Goal: Entertainment & Leisure: Consume media (video, audio)

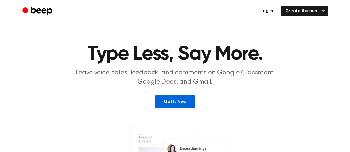
click at [181, 107] on link "Get It Now" at bounding box center [175, 102] width 40 height 13
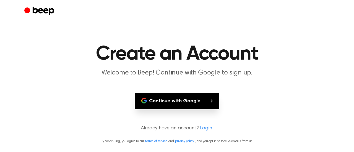
click at [203, 102] on button "Continue with Google" at bounding box center [177, 101] width 85 height 16
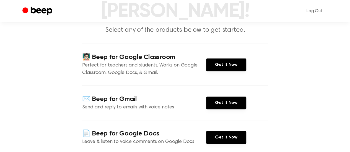
scroll to position [55, 0]
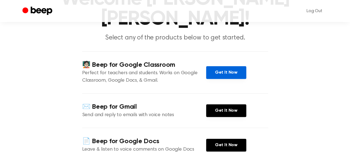
click at [233, 66] on link "Get It Now" at bounding box center [226, 72] width 40 height 13
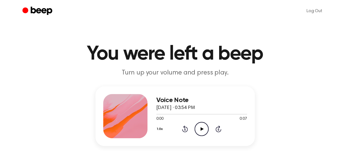
click at [203, 121] on div "0:00 0:07" at bounding box center [201, 120] width 91 height 6
click at [201, 126] on icon "Play Audio" at bounding box center [202, 129] width 14 height 14
click at [198, 129] on icon "Play Audio" at bounding box center [202, 129] width 14 height 14
click at [199, 126] on icon "Play Audio" at bounding box center [202, 129] width 14 height 14
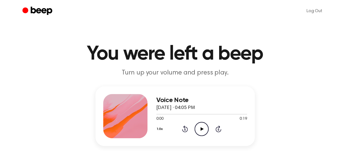
click at [199, 128] on icon "Play Audio" at bounding box center [202, 129] width 14 height 14
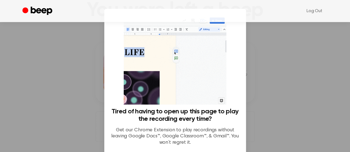
scroll to position [44, 0]
click at [305, 65] on div at bounding box center [175, 76] width 350 height 152
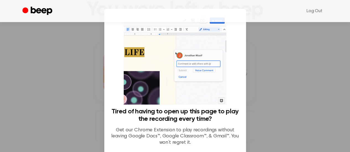
click at [286, 82] on div at bounding box center [175, 76] width 350 height 152
click at [263, 42] on div at bounding box center [175, 76] width 350 height 152
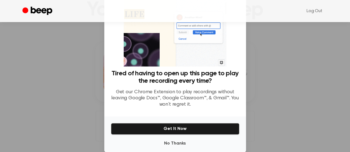
scroll to position [43, 0]
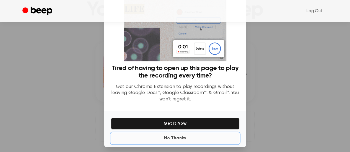
click at [187, 138] on button "No Thanks" at bounding box center [175, 138] width 128 height 11
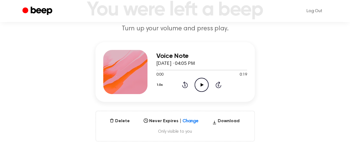
click at [203, 82] on icon "Play Audio" at bounding box center [202, 85] width 14 height 14
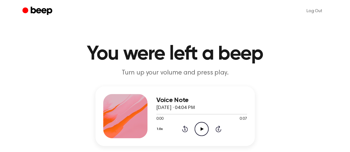
click at [204, 130] on icon "Play Audio" at bounding box center [202, 129] width 14 height 14
click at [203, 132] on icon "Play Audio" at bounding box center [202, 129] width 14 height 14
click at [204, 128] on icon "Play Audio" at bounding box center [202, 129] width 14 height 14
click at [203, 126] on icon "Play Audio" at bounding box center [202, 129] width 14 height 14
click at [202, 130] on icon "Play Audio" at bounding box center [202, 129] width 14 height 14
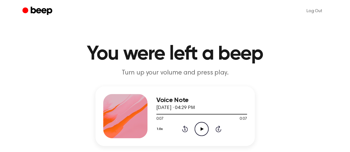
click at [201, 127] on icon "Play Audio" at bounding box center [202, 129] width 14 height 14
click at [202, 131] on icon "Play Audio" at bounding box center [202, 129] width 14 height 14
click at [204, 127] on icon "Play Audio" at bounding box center [202, 129] width 14 height 14
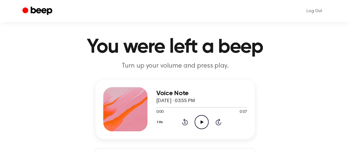
scroll to position [7, 0]
click at [200, 119] on icon "Play Audio" at bounding box center [202, 122] width 14 height 14
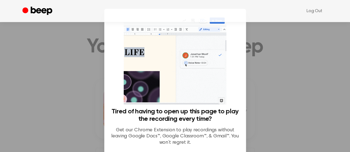
click at [278, 106] on div at bounding box center [175, 76] width 350 height 152
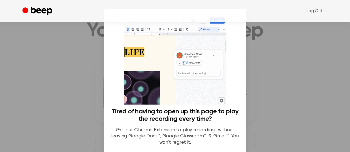
scroll to position [25, 0]
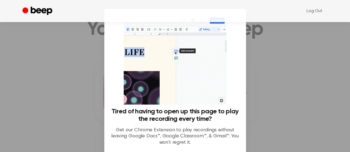
click at [76, 103] on div at bounding box center [175, 76] width 350 height 152
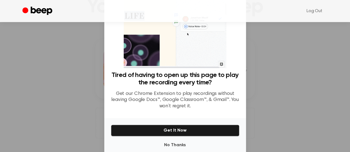
scroll to position [47, 0]
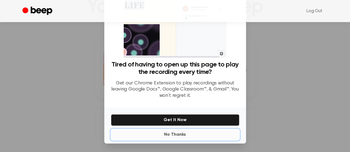
click at [176, 133] on button "No Thanks" at bounding box center [175, 135] width 128 height 11
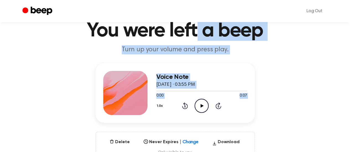
scroll to position [0, 0]
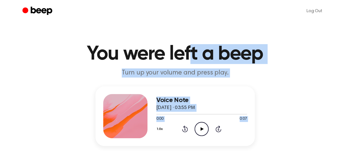
drag, startPoint x: 202, startPoint y: 81, endPoint x: 194, endPoint y: -33, distance: 114.3
click at [300, 92] on div "Voice Note August 15, 2025 · 03:55 PM 0:00 0:07 Your browser does not support t…" at bounding box center [175, 137] width 337 height 100
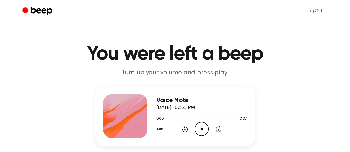
click at [199, 130] on icon "Play Audio" at bounding box center [202, 129] width 14 height 14
click at [203, 131] on icon "Play Audio" at bounding box center [202, 129] width 14 height 14
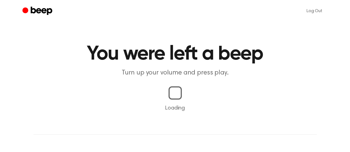
scroll to position [12, 0]
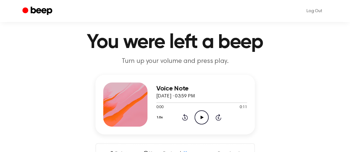
click at [204, 113] on icon "Play Audio" at bounding box center [202, 118] width 14 height 14
click at [203, 111] on icon "Play Audio" at bounding box center [202, 118] width 14 height 14
click at [220, 103] on div at bounding box center [201, 103] width 91 height 1
click at [223, 102] on div at bounding box center [201, 102] width 91 height 4
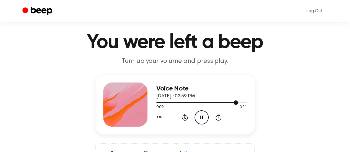
click at [223, 102] on div at bounding box center [201, 102] width 91 height 4
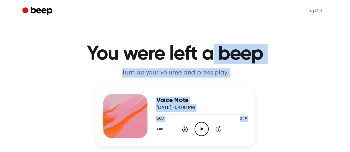
drag, startPoint x: 201, startPoint y: 126, endPoint x: 214, endPoint y: -5, distance: 131.7
click at [204, 130] on icon "Play Audio" at bounding box center [202, 129] width 14 height 14
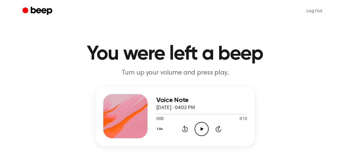
scroll to position [15, 0]
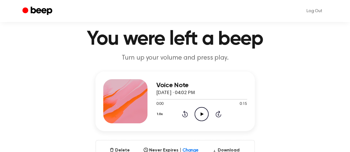
click at [202, 114] on icon at bounding box center [202, 115] width 3 height 4
click at [159, 101] on div at bounding box center [201, 99] width 91 height 4
click at [165, 101] on div at bounding box center [201, 99] width 91 height 4
click at [165, 98] on div at bounding box center [201, 99] width 91 height 4
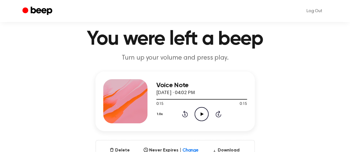
click at [200, 117] on icon "Play Audio" at bounding box center [202, 114] width 14 height 14
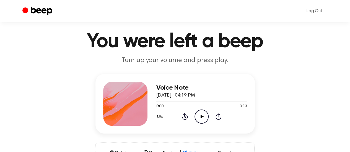
scroll to position [14, 0]
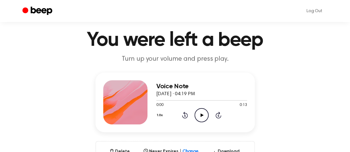
click at [204, 113] on icon "Play Audio" at bounding box center [202, 115] width 14 height 14
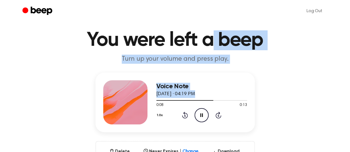
scroll to position [0, 0]
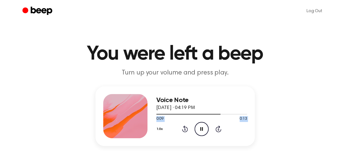
drag, startPoint x: 157, startPoint y: 100, endPoint x: 170, endPoint y: 129, distance: 32.4
click at [170, 129] on div "Voice Note [DATE] · 04:19 PM 0:09 0:13 Your browser does not support the [objec…" at bounding box center [201, 116] width 91 height 44
click at [201, 128] on div "Voice Note [DATE] · 04:19 PM 0:12 0:13 Your browser does not support the [objec…" at bounding box center [201, 116] width 91 height 44
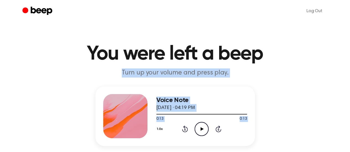
drag, startPoint x: 199, startPoint y: 127, endPoint x: 316, endPoint y: 64, distance: 132.5
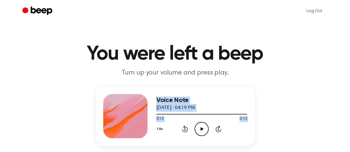
click at [316, 64] on header "You were left a beep Turn up your volume and press play." at bounding box center [175, 60] width 337 height 33
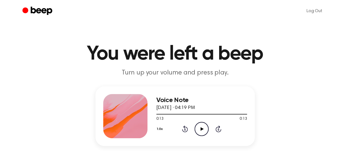
click at [203, 131] on icon "Play Audio" at bounding box center [202, 129] width 14 height 14
click at [201, 127] on icon "Play Audio" at bounding box center [202, 129] width 14 height 14
click at [203, 128] on icon "Play Audio" at bounding box center [202, 129] width 14 height 14
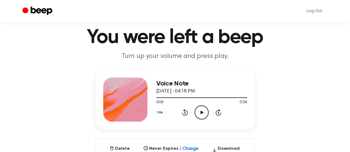
scroll to position [6, 0]
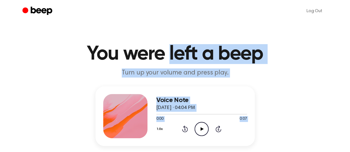
drag, startPoint x: 201, startPoint y: 130, endPoint x: 170, endPoint y: -10, distance: 143.7
click at [304, 73] on header "You were left a beep Turn up your volume and press play." at bounding box center [175, 60] width 337 height 33
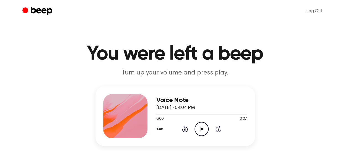
click at [203, 128] on icon "Play Audio" at bounding box center [202, 129] width 14 height 14
click at [200, 127] on icon "Play Audio" at bounding box center [202, 129] width 14 height 14
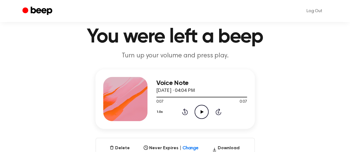
scroll to position [17, 0]
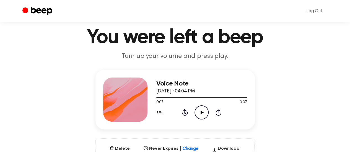
drag, startPoint x: 24, startPoint y: 0, endPoint x: 51, endPoint y: 58, distance: 63.6
click at [51, 58] on header "You were left a beep Turn up your volume and press play." at bounding box center [175, 44] width 337 height 33
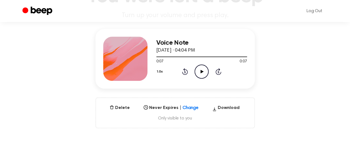
scroll to position [0, 0]
